Goal: Browse casually

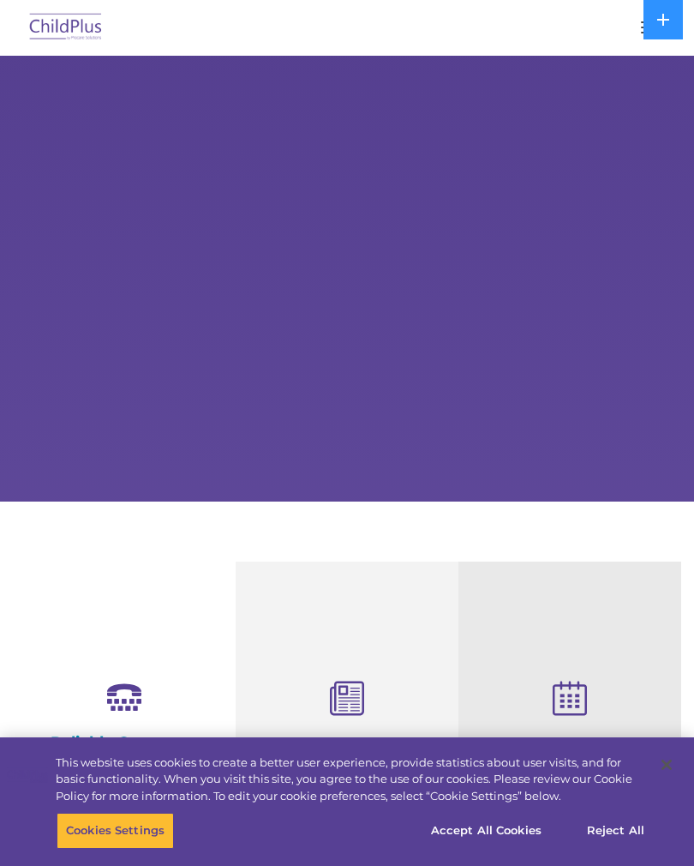
select select "MEDIUM"
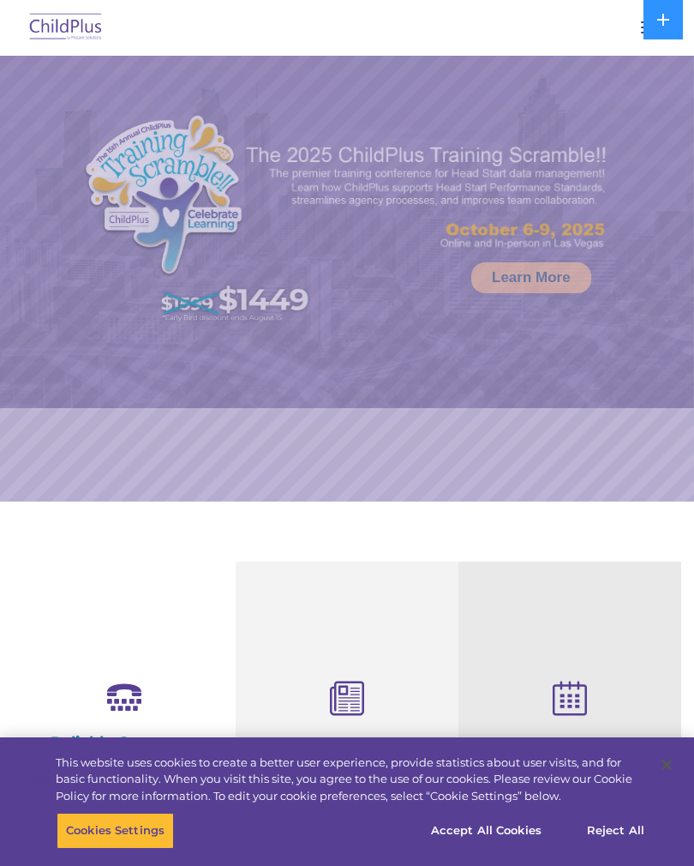
select select "MEDIUM"
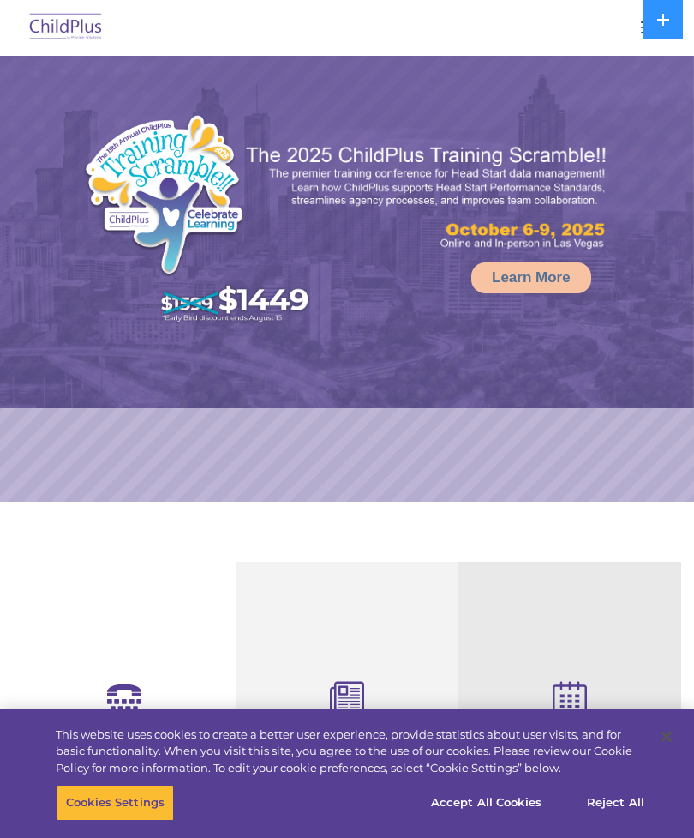
select select "MEDIUM"
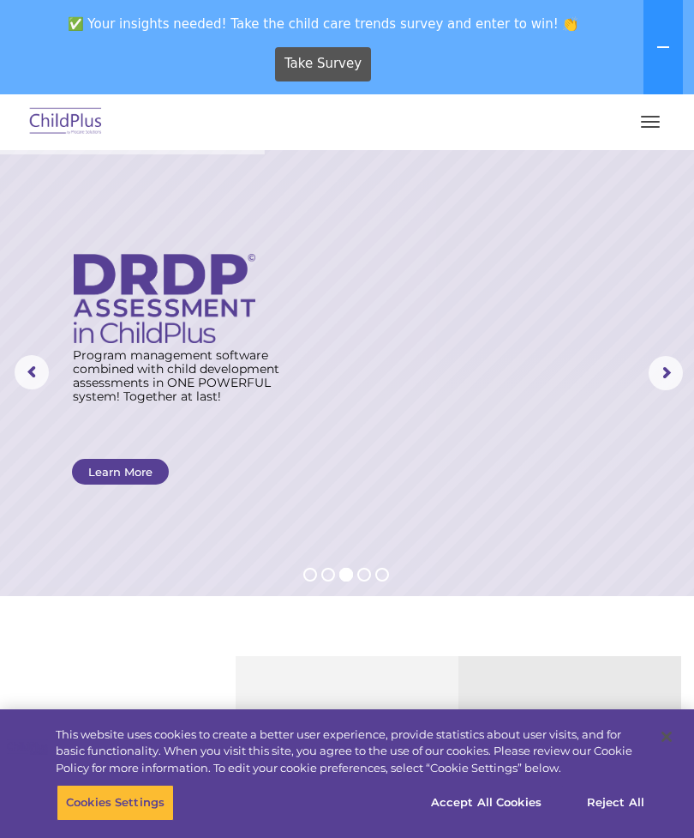
click at [646, 382] on rs-layer at bounding box center [347, 373] width 694 height 446
click at [671, 360] on rs-arrow at bounding box center [666, 373] width 34 height 34
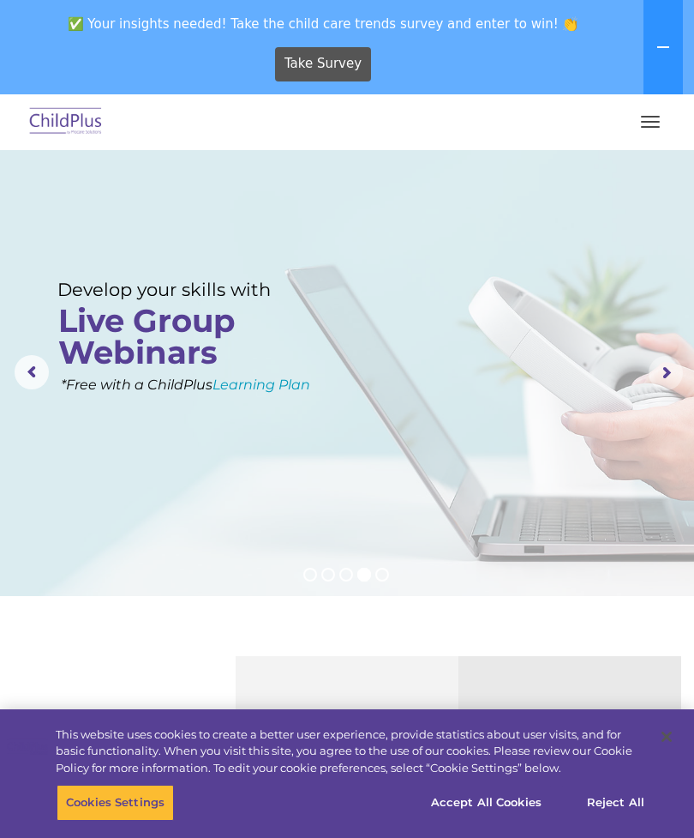
click at [663, 369] on rs-arrow at bounding box center [666, 373] width 34 height 34
click at [659, 376] on rs-arrow at bounding box center [666, 373] width 34 height 34
